Goal: Find contact information: Find contact information

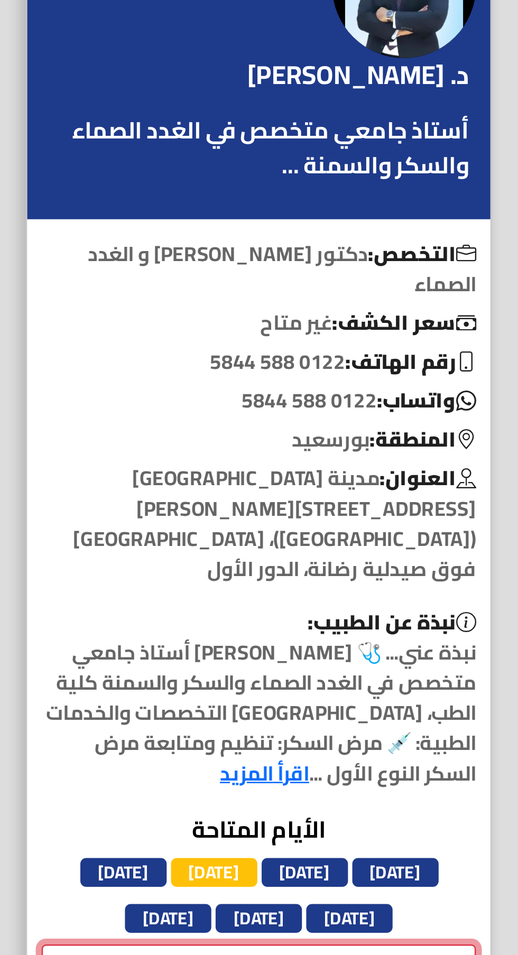
click at [350, 560] on link "احجز الآن" at bounding box center [351, 568] width 160 height 16
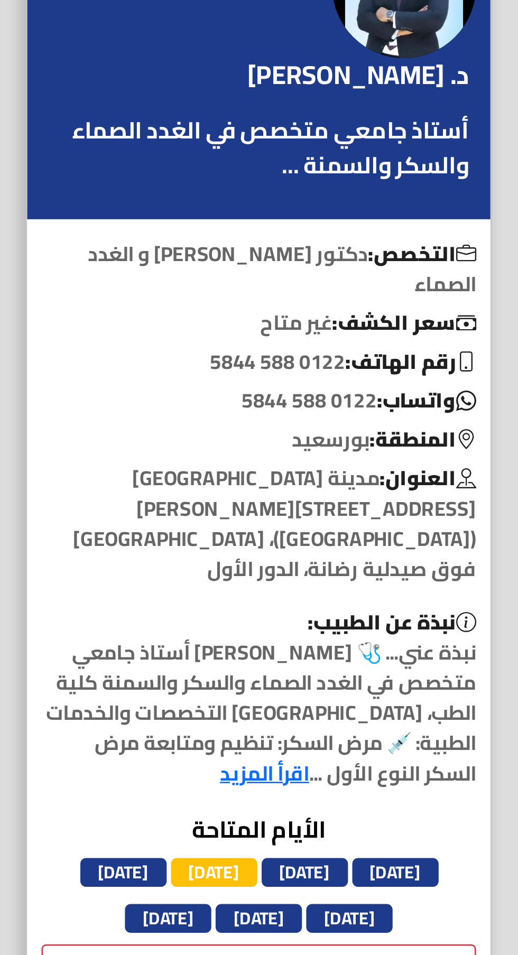
click at [416, 353] on b "واتساب:" at bounding box center [412, 360] width 36 height 14
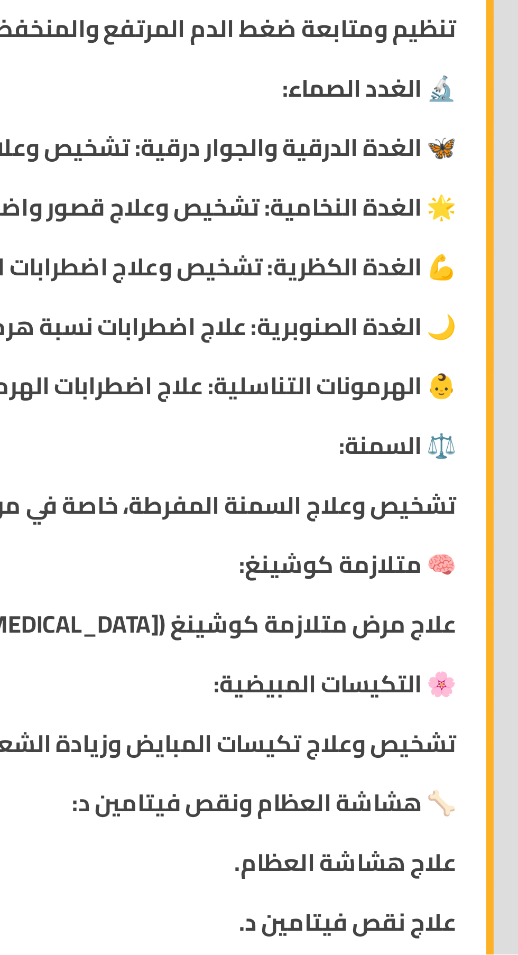
scroll to position [314, 0]
